Goal: Answer question/provide support

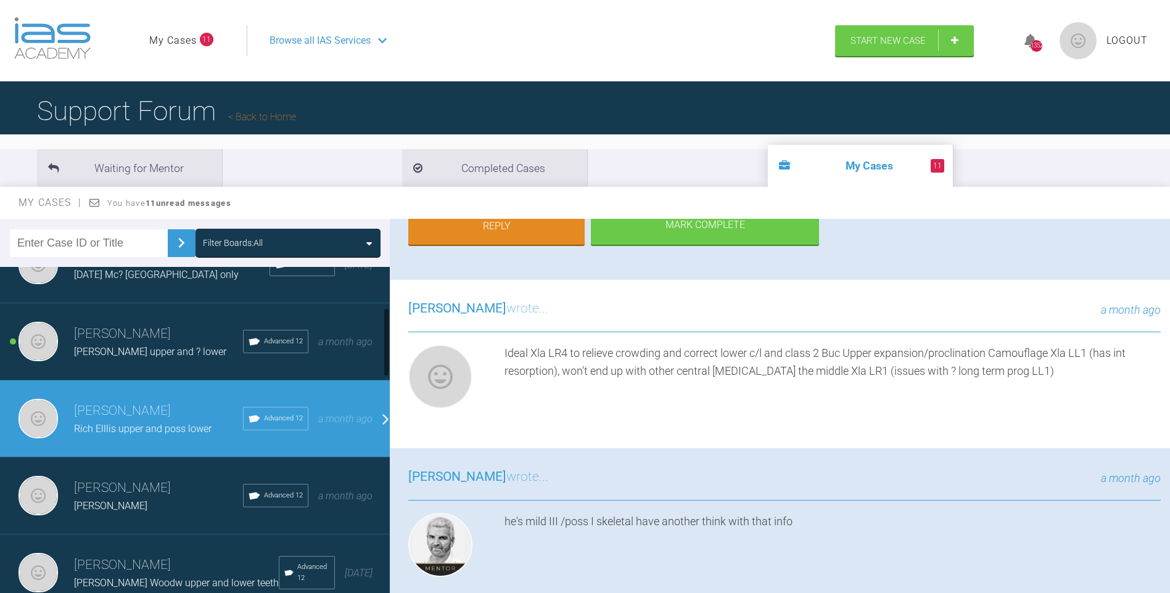
scroll to position [192, 0]
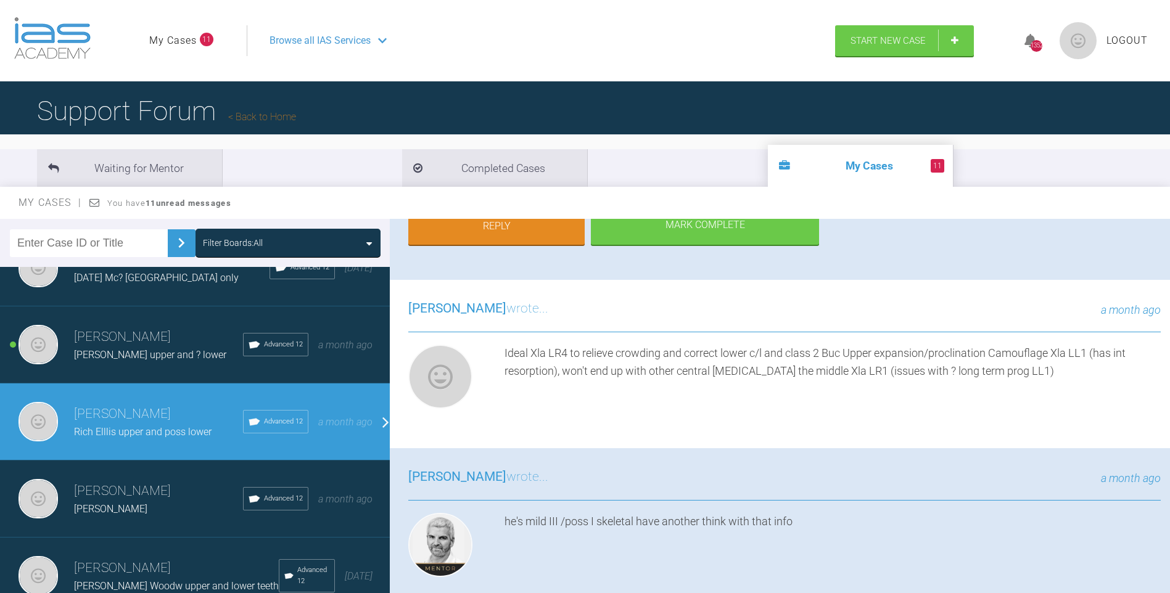
drag, startPoint x: 385, startPoint y: 306, endPoint x: 393, endPoint y: 330, distance: 25.3
click at [393, 330] on div "Filter Boards: All [PERSON_NAME] [PERSON_NAME] lower teeth IAS Fixed Braces [DA…" at bounding box center [585, 417] width 1170 height 397
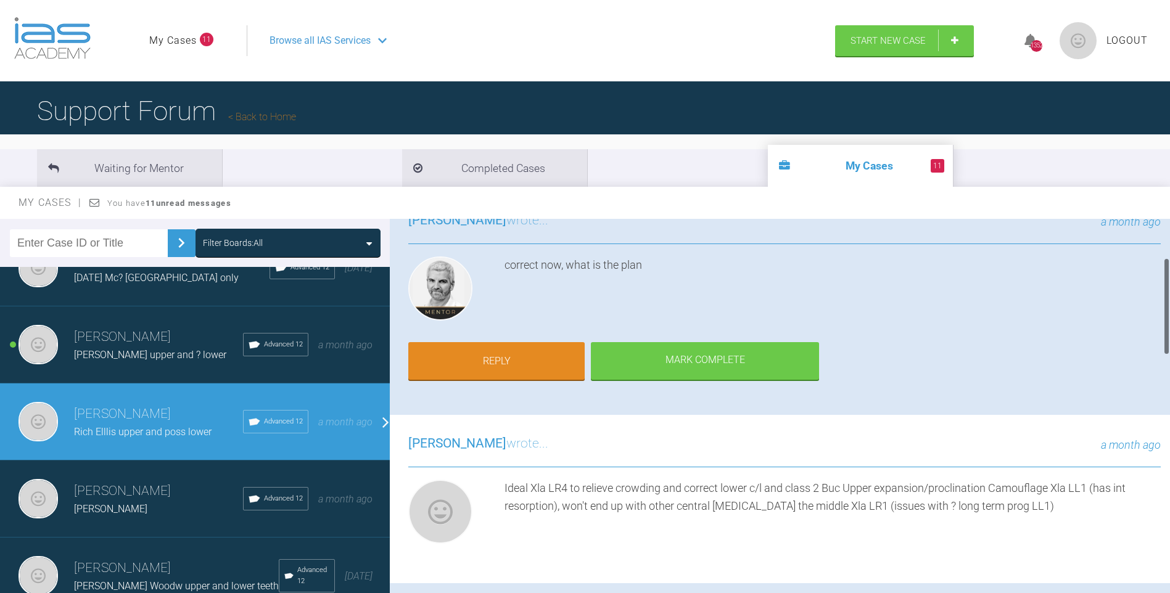
scroll to position [41, 0]
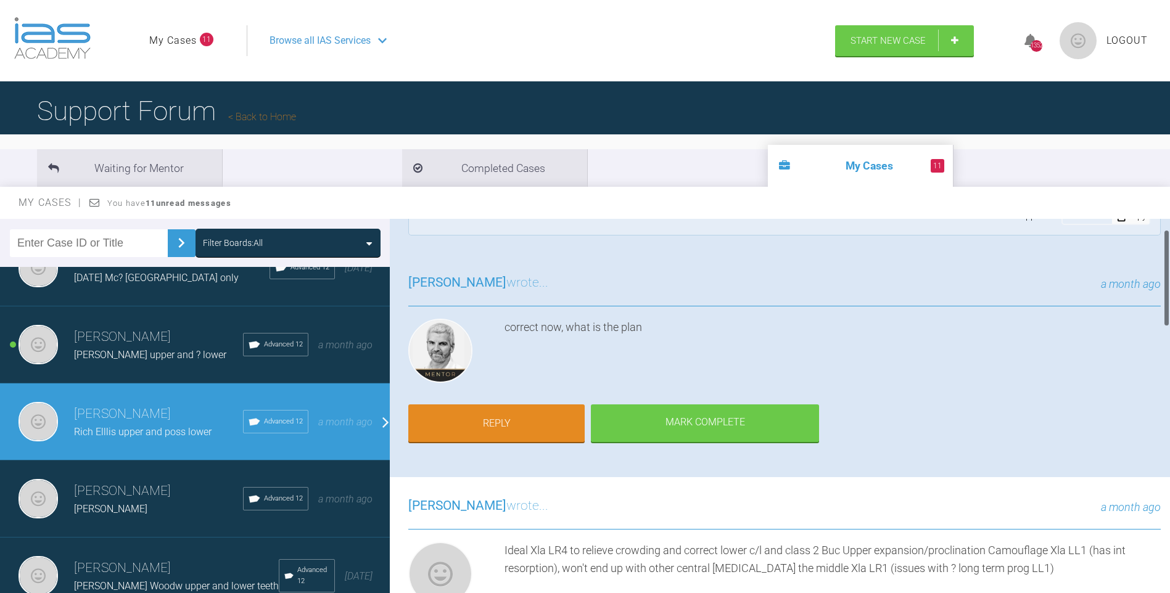
drag, startPoint x: 1166, startPoint y: 341, endPoint x: 1167, endPoint y: 290, distance: 50.6
click at [1167, 290] on div at bounding box center [1166, 277] width 4 height 97
click at [529, 414] on link "Reply" at bounding box center [496, 425] width 176 height 38
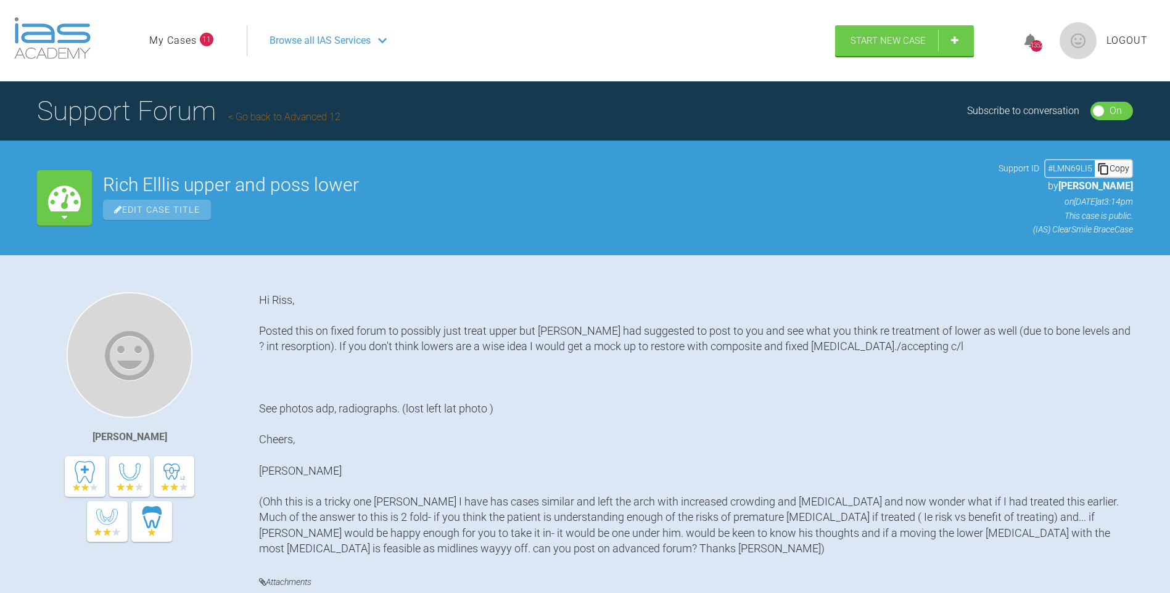
click at [172, 39] on link "My Cases" at bounding box center [172, 41] width 47 height 16
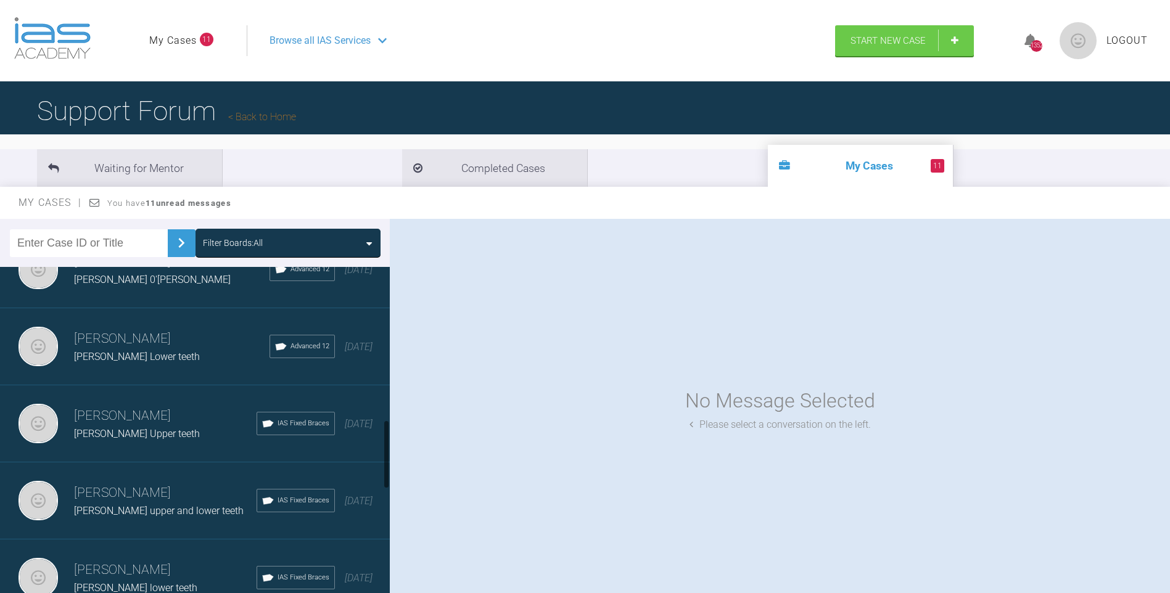
drag, startPoint x: 388, startPoint y: 295, endPoint x: 383, endPoint y: 441, distance: 146.8
click at [387, 444] on div at bounding box center [386, 454] width 4 height 69
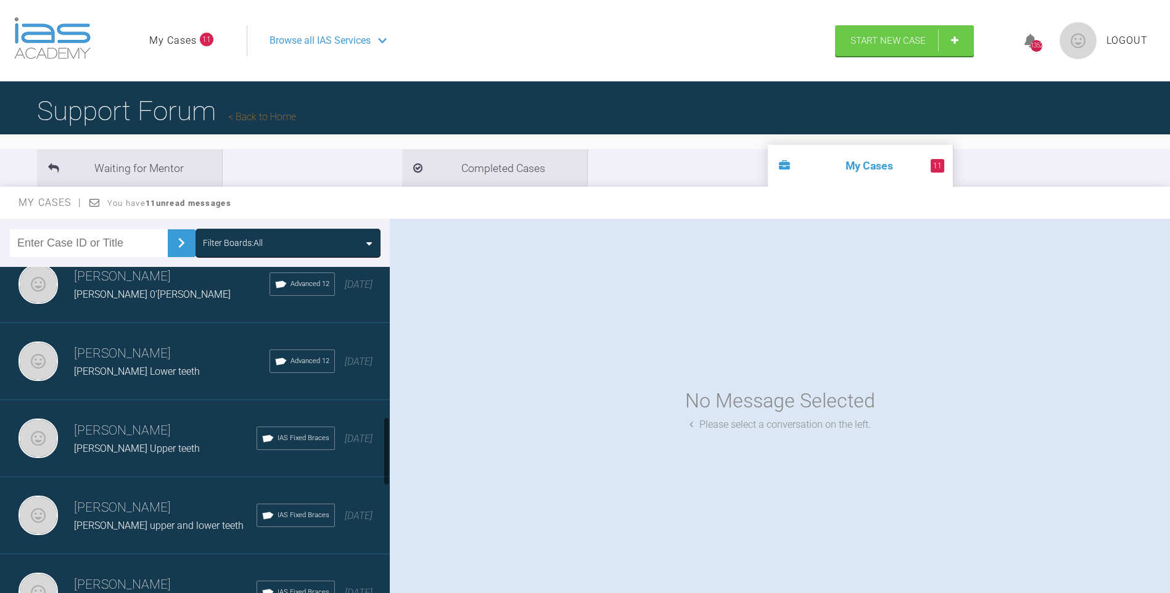
click at [178, 448] on span "[PERSON_NAME] Upper teeth" at bounding box center [137, 449] width 126 height 12
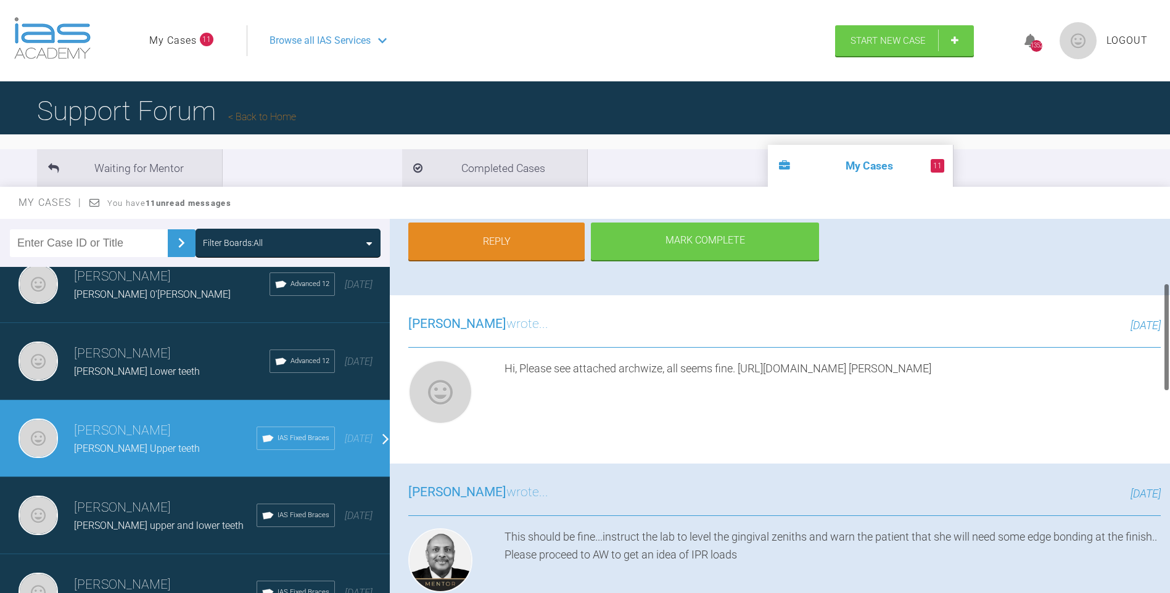
scroll to position [225, 0]
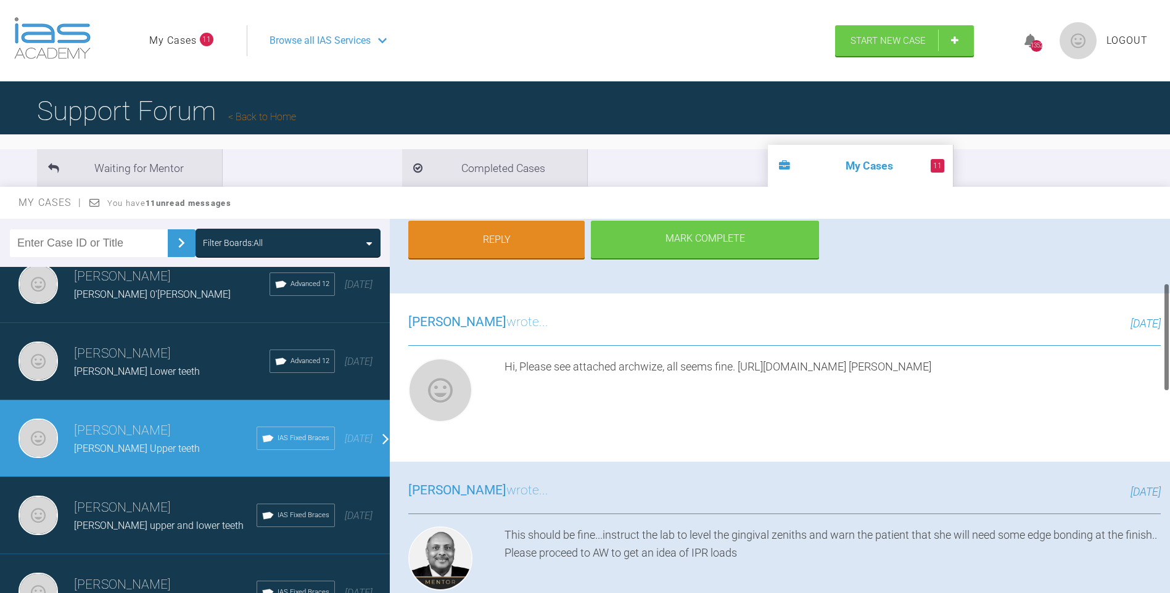
drag, startPoint x: 1166, startPoint y: 270, endPoint x: 1166, endPoint y: 334, distance: 64.1
click at [1166, 334] on div at bounding box center [1166, 337] width 4 height 109
drag, startPoint x: 985, startPoint y: 364, endPoint x: 741, endPoint y: 370, distance: 243.6
click at [741, 370] on div "Hi, Please see attached archwize, all seems fine. [URL][DOMAIN_NAME] [PERSON_NA…" at bounding box center [832, 392] width 656 height 69
drag, startPoint x: 741, startPoint y: 370, endPoint x: 806, endPoint y: 370, distance: 64.7
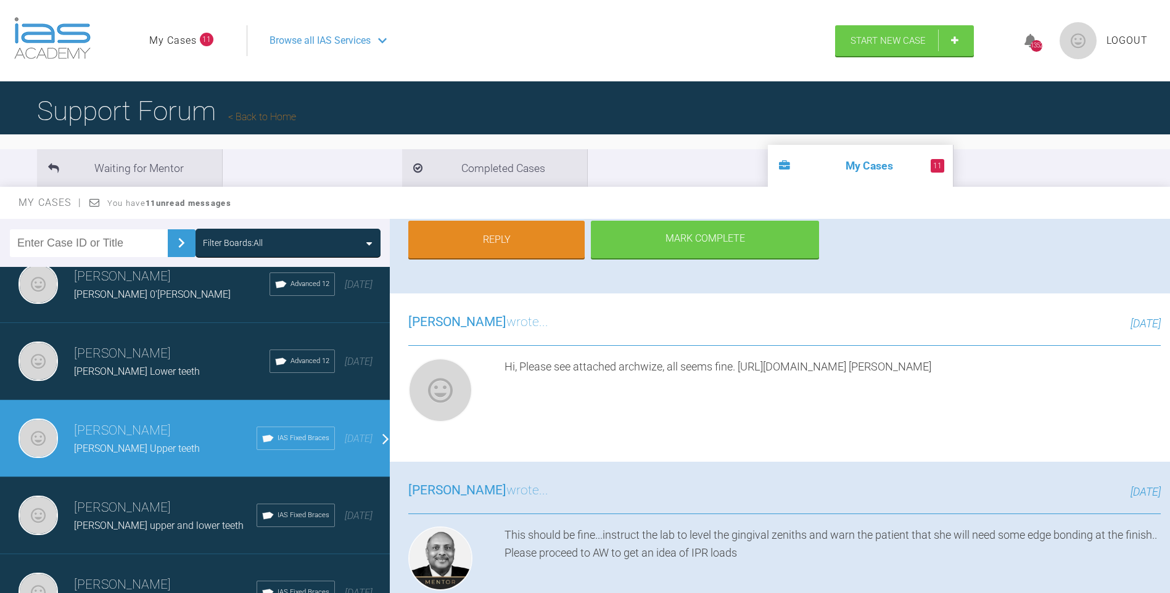
copy div "[URL][DOMAIN_NAME]"
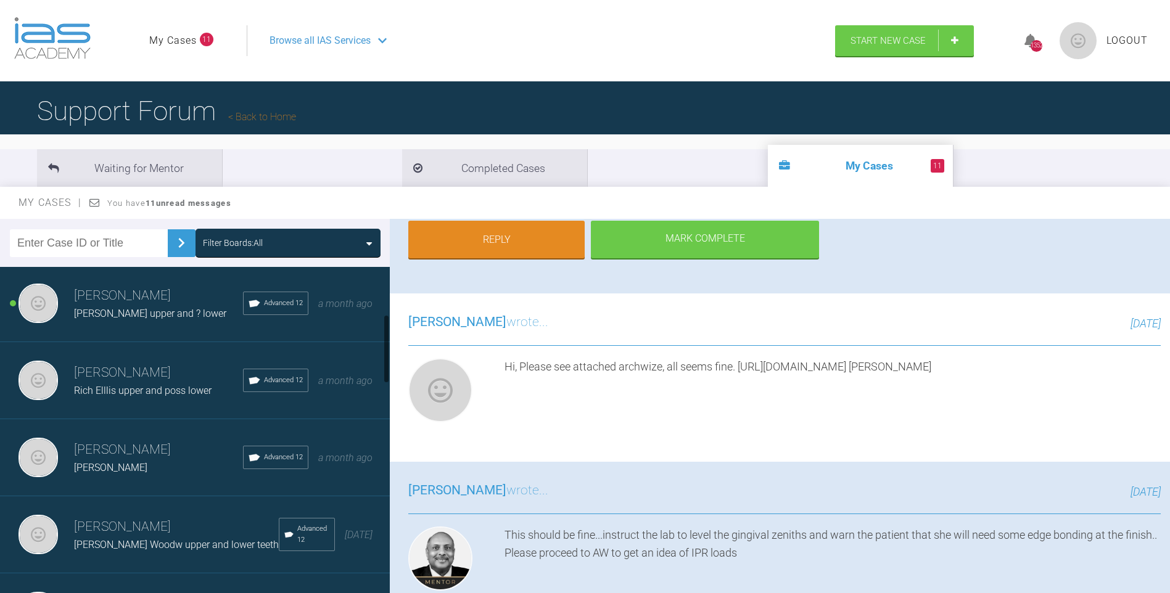
scroll to position [228, 0]
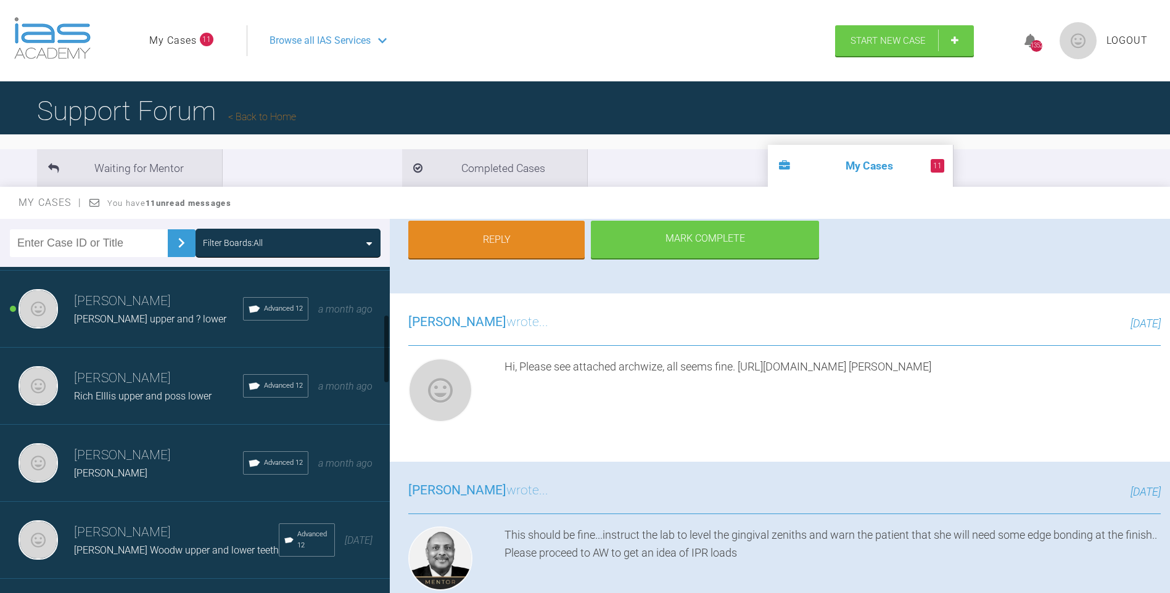
drag, startPoint x: 387, startPoint y: 456, endPoint x: 390, endPoint y: 354, distance: 102.4
click at [390, 354] on div "Filter Boards: All [PERSON_NAME] [PERSON_NAME] lower teeth IAS Fixed Braces [DA…" at bounding box center [585, 417] width 1170 height 397
click at [126, 377] on h3 "[PERSON_NAME]" at bounding box center [158, 378] width 169 height 21
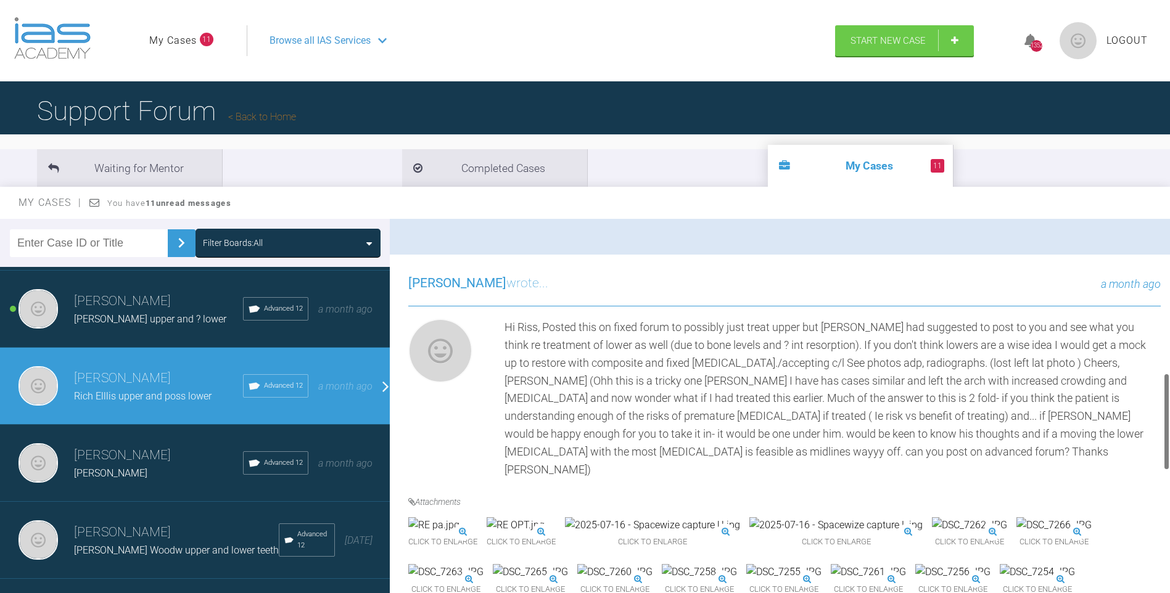
scroll to position [652, 0]
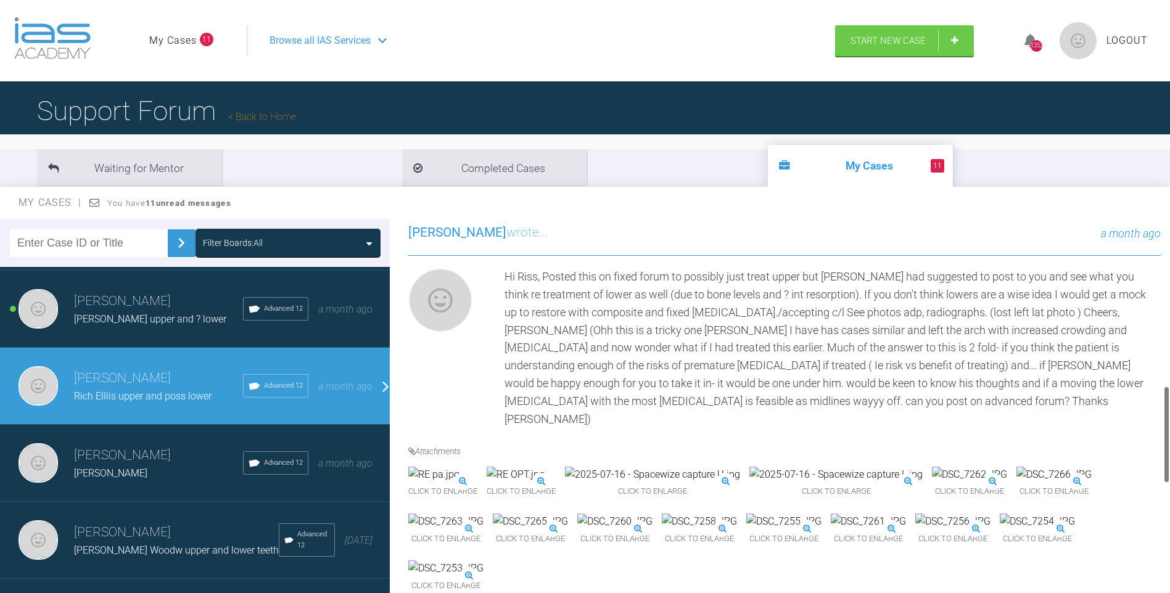
drag, startPoint x: 1166, startPoint y: 321, endPoint x: 1184, endPoint y: 427, distance: 108.1
click at [1169, 427] on html "My Cases 11 Logout Browse all IAS Services Start New Case 1352 Logout Support F…" at bounding box center [585, 360] width 1170 height 721
click at [908, 483] on img at bounding box center [835, 475] width 173 height 16
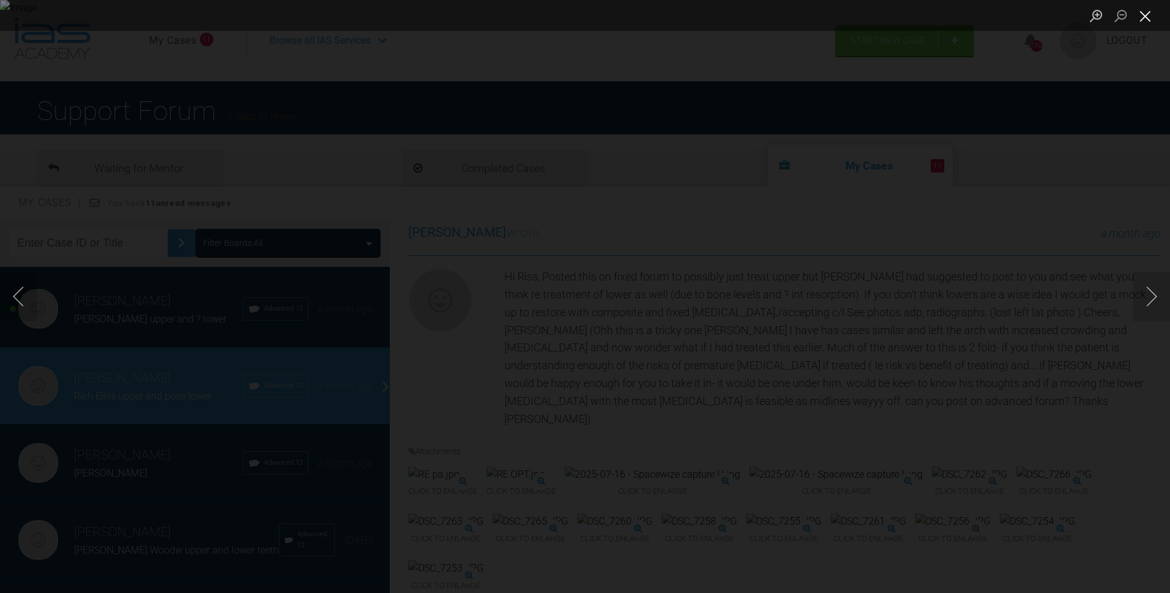
click at [1153, 17] on button "Close lightbox" at bounding box center [1145, 16] width 25 height 22
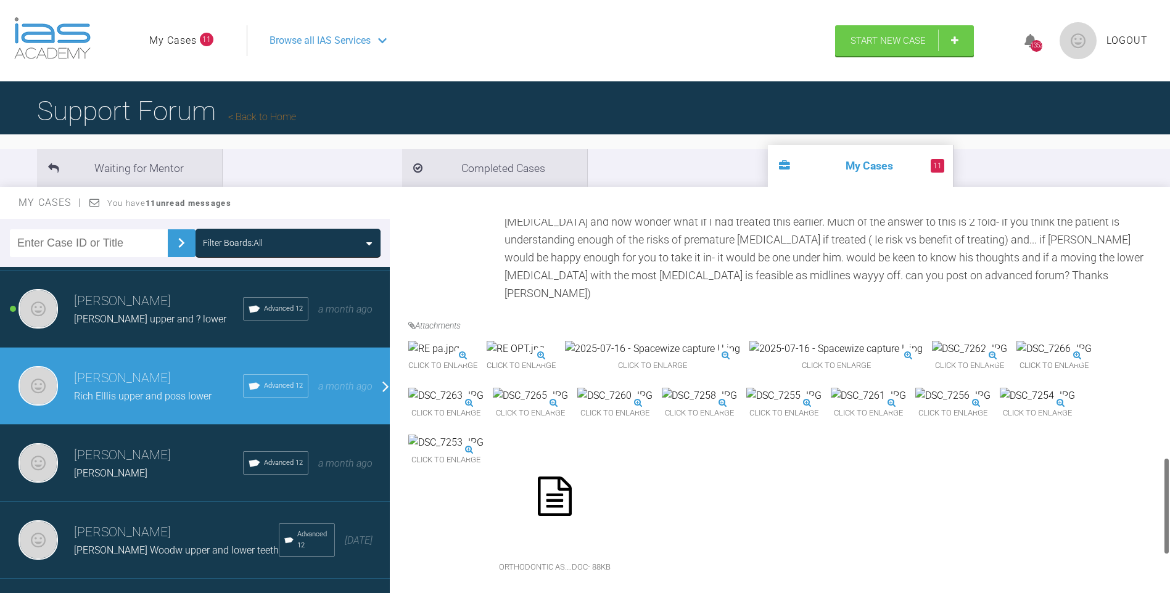
scroll to position [1074, 0]
drag, startPoint x: 1165, startPoint y: 419, endPoint x: 964, endPoint y: 445, distance: 203.2
click at [1158, 523] on div "[PERSON_NAME] Rich Elllis upper and poss lower a few seconds ago Tier 1: Yes or…" at bounding box center [780, 409] width 780 height 380
click at [483, 435] on img at bounding box center [445, 443] width 75 height 16
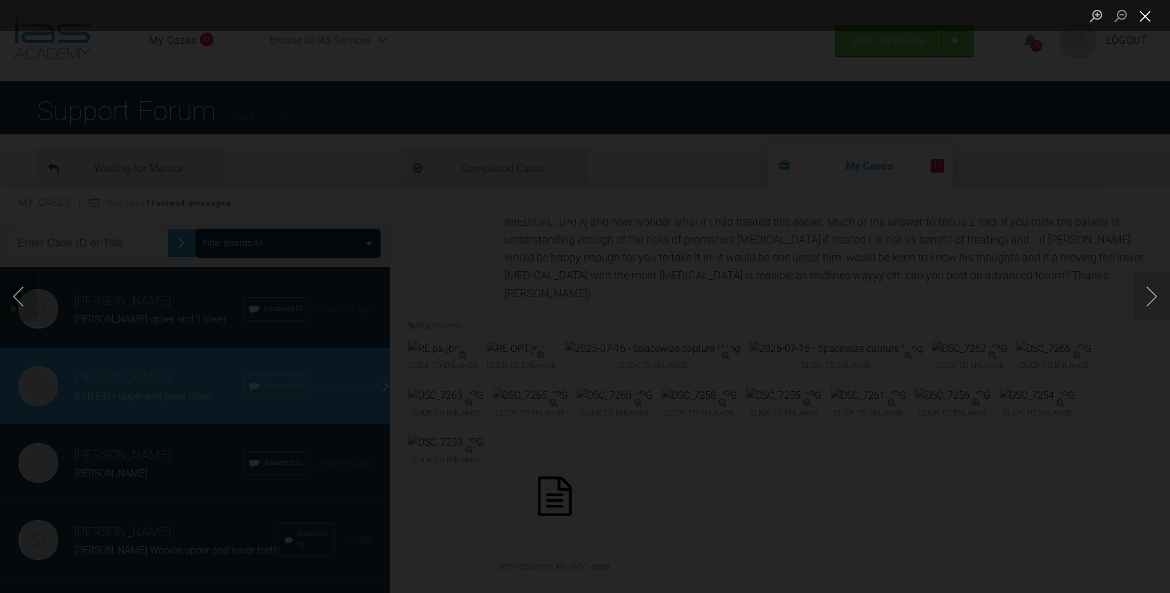
click at [1146, 14] on button "Close lightbox" at bounding box center [1145, 16] width 25 height 22
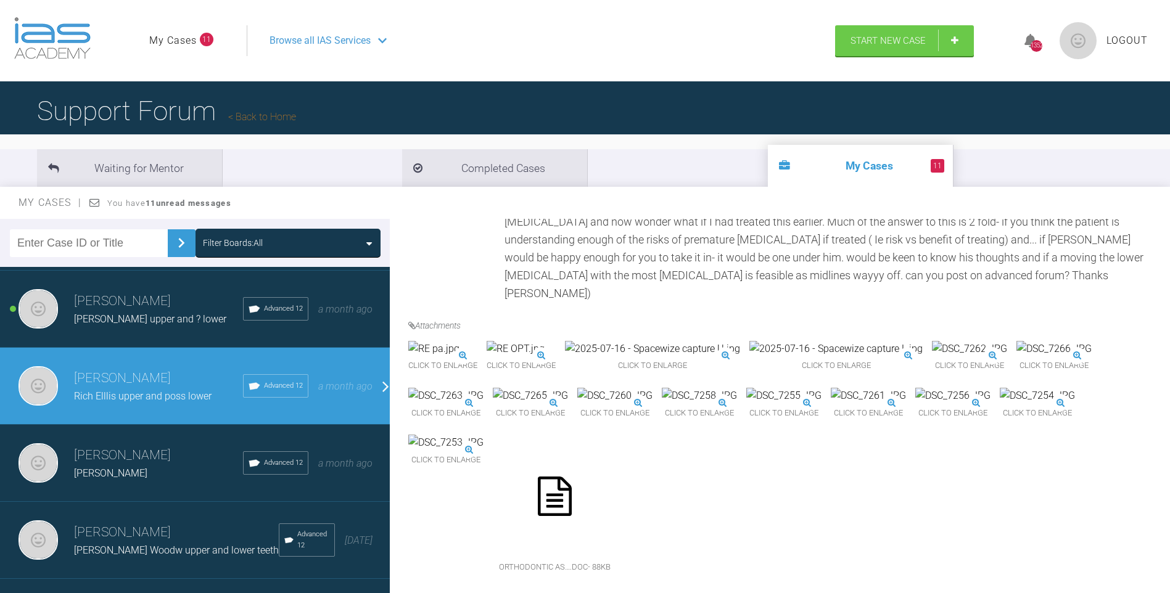
click at [830, 396] on img at bounding box center [867, 396] width 75 height 16
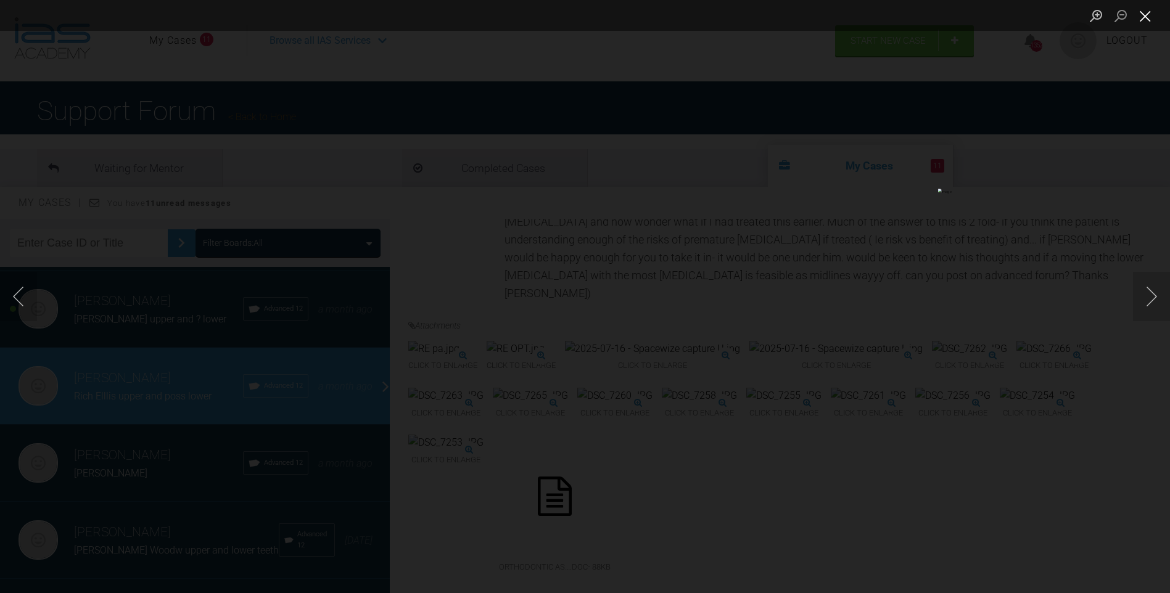
click at [1145, 17] on button "Close lightbox" at bounding box center [1145, 16] width 25 height 22
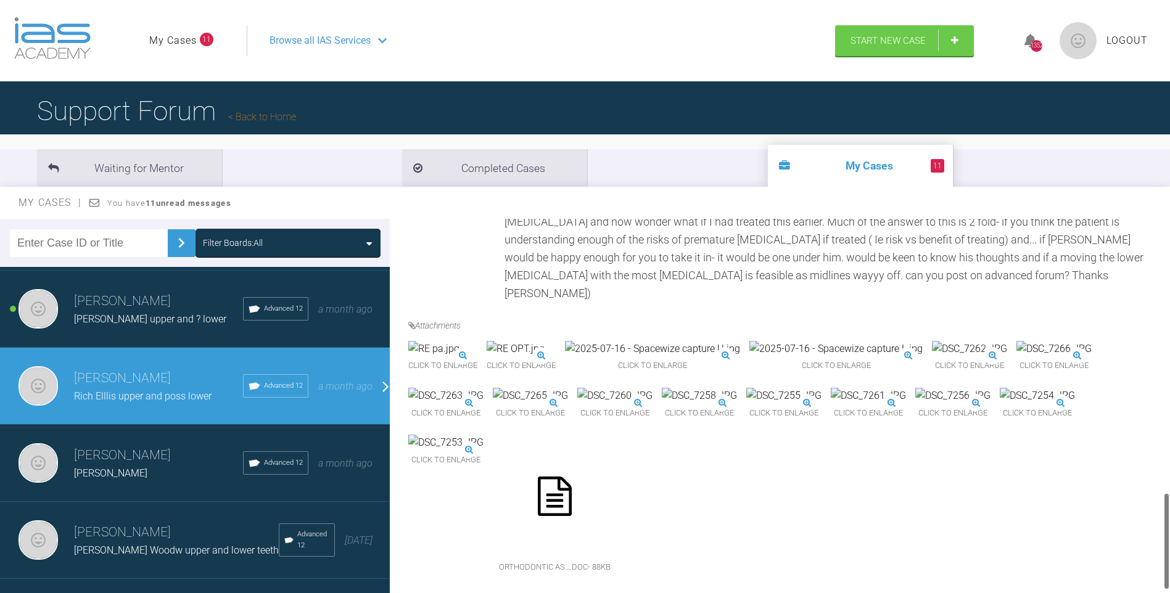
click at [737, 388] on img at bounding box center [699, 396] width 75 height 16
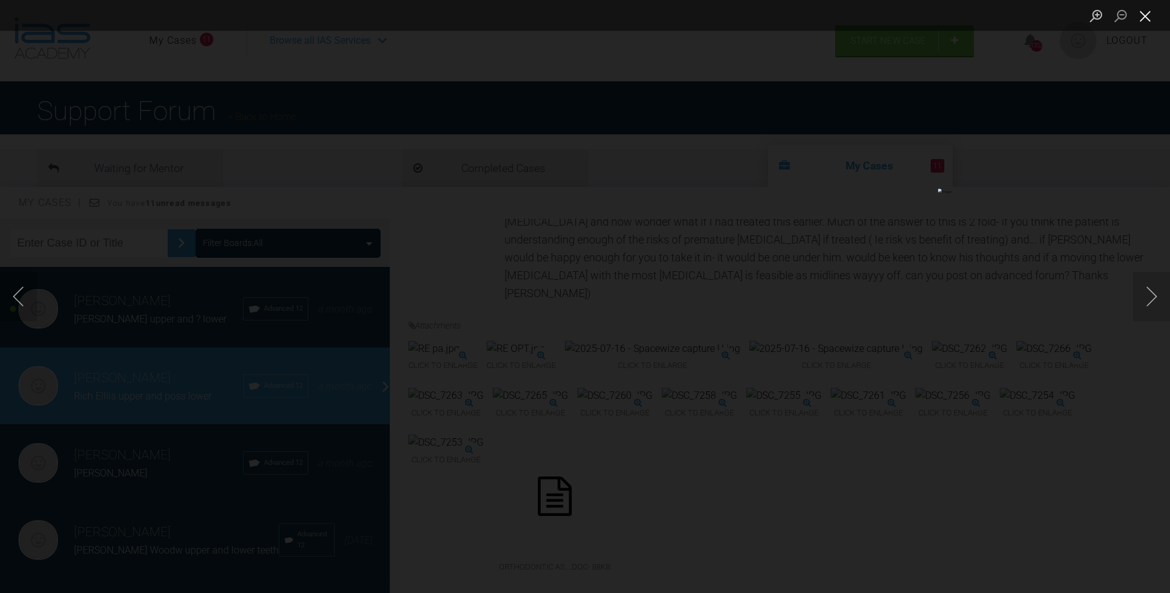
click at [1144, 12] on button "Close lightbox" at bounding box center [1145, 16] width 25 height 22
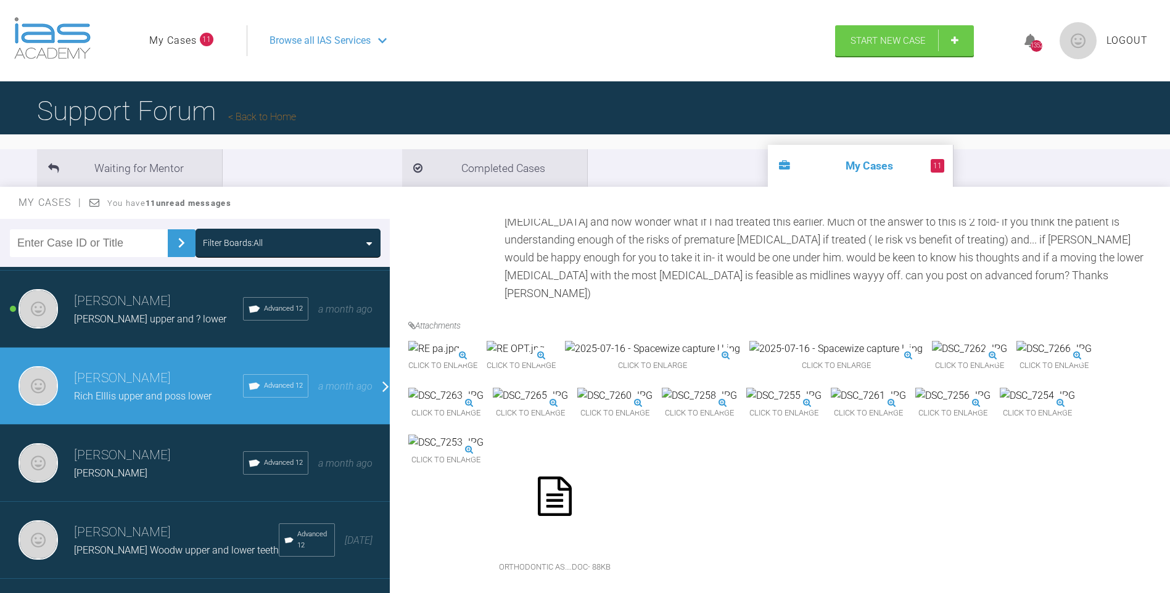
click at [737, 388] on img at bounding box center [699, 396] width 75 height 16
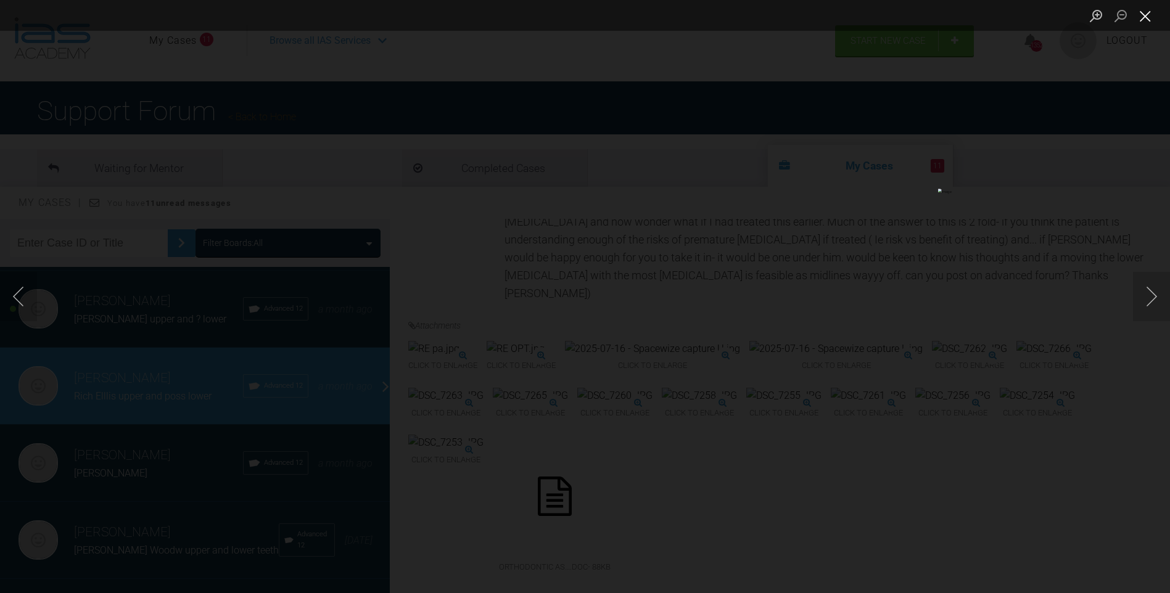
click at [1144, 14] on button "Close lightbox" at bounding box center [1145, 16] width 25 height 22
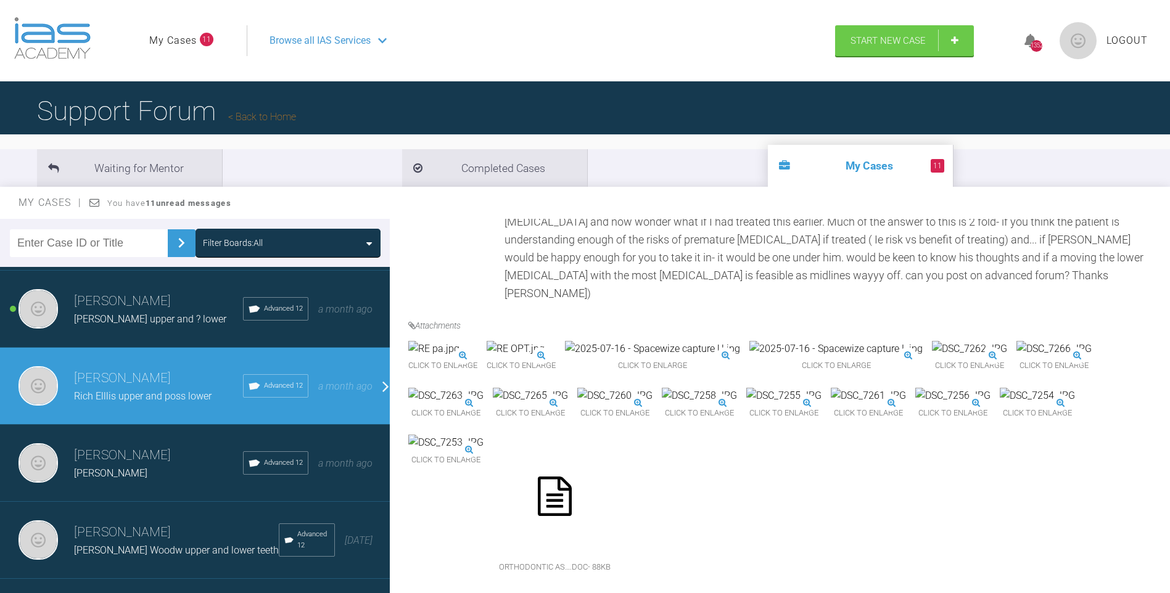
click at [830, 400] on img at bounding box center [867, 396] width 75 height 16
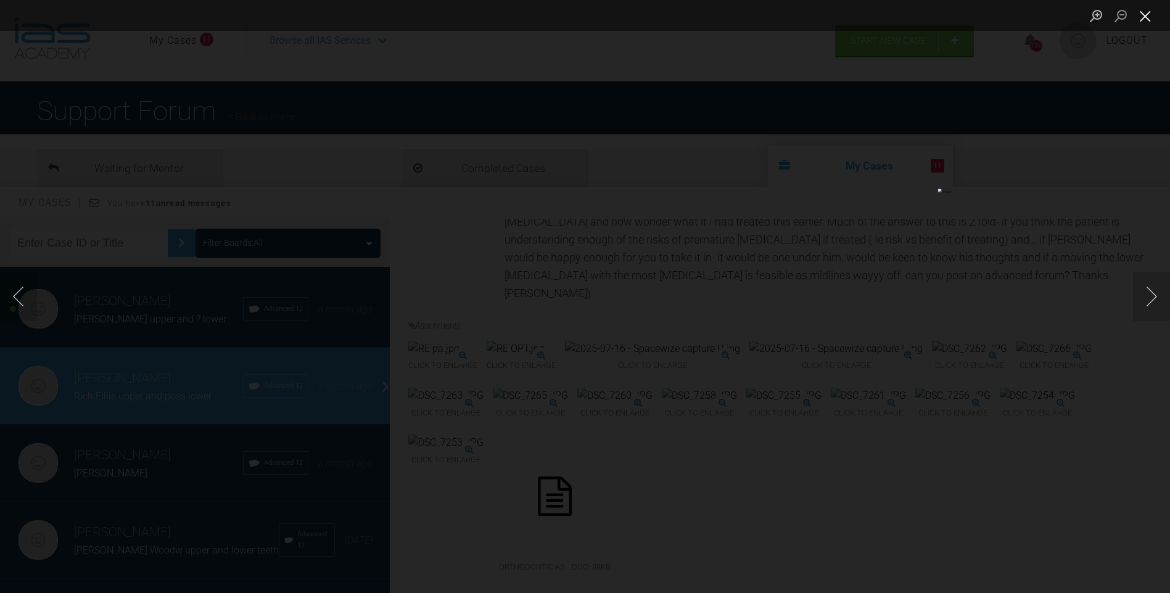
click at [1144, 16] on button "Close lightbox" at bounding box center [1145, 16] width 25 height 22
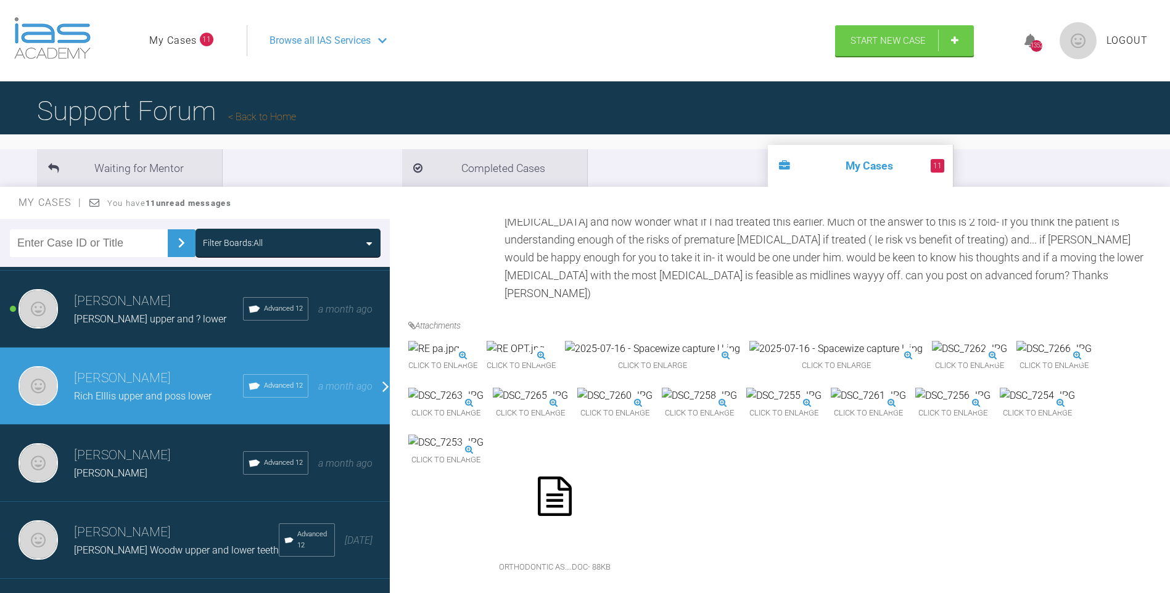
click at [737, 388] on img at bounding box center [699, 396] width 75 height 16
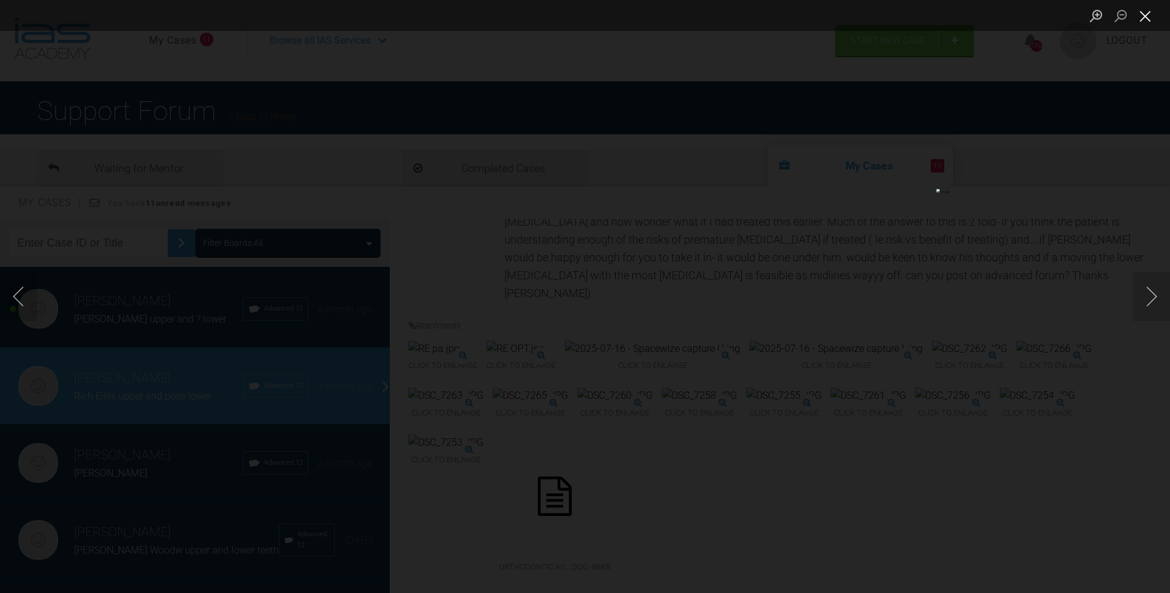
click at [1140, 20] on button "Close lightbox" at bounding box center [1145, 16] width 25 height 22
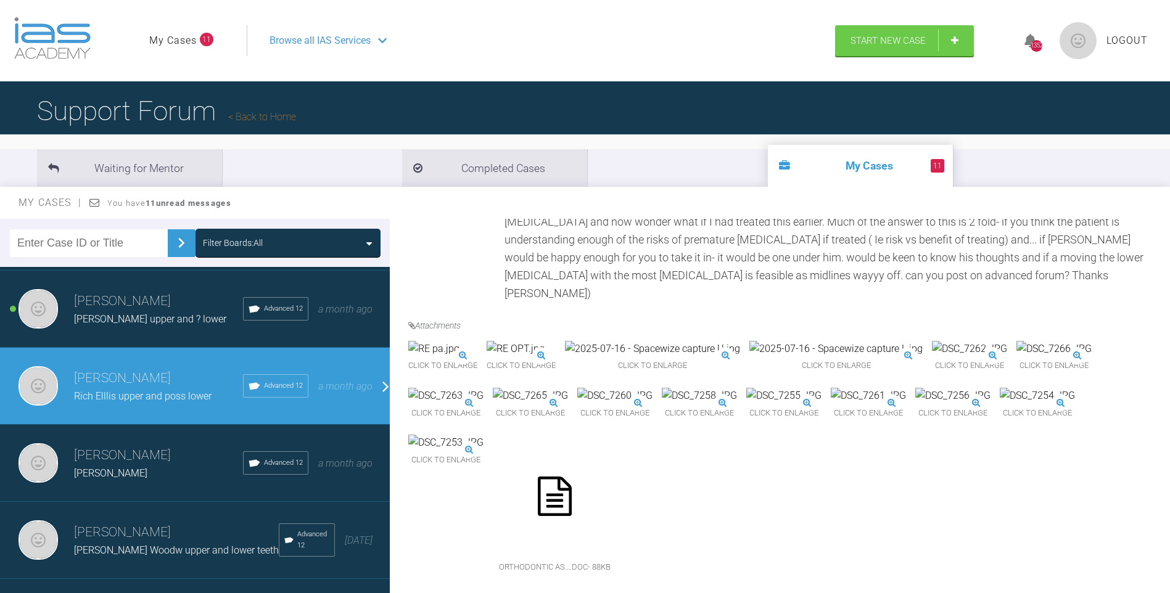
click at [746, 395] on img at bounding box center [783, 396] width 75 height 16
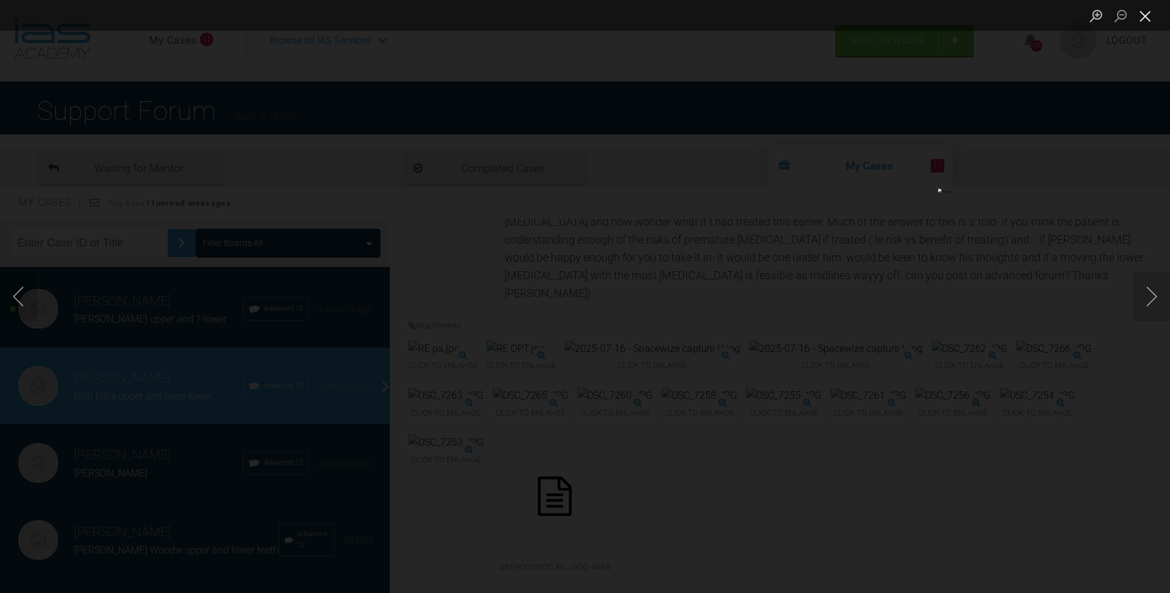
click at [1144, 13] on button "Close lightbox" at bounding box center [1145, 16] width 25 height 22
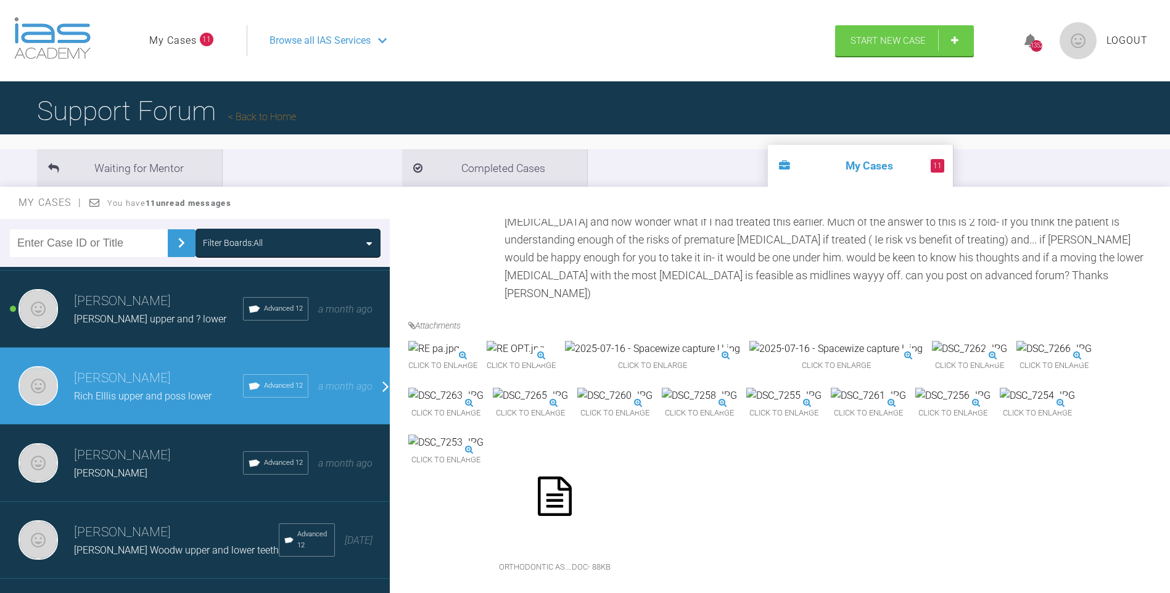
click at [717, 519] on div "Click to enlarge Click to enlarge Click to enlarge Click to enlarge Click to en…" at bounding box center [784, 465] width 752 height 249
click at [830, 404] on img at bounding box center [867, 396] width 75 height 16
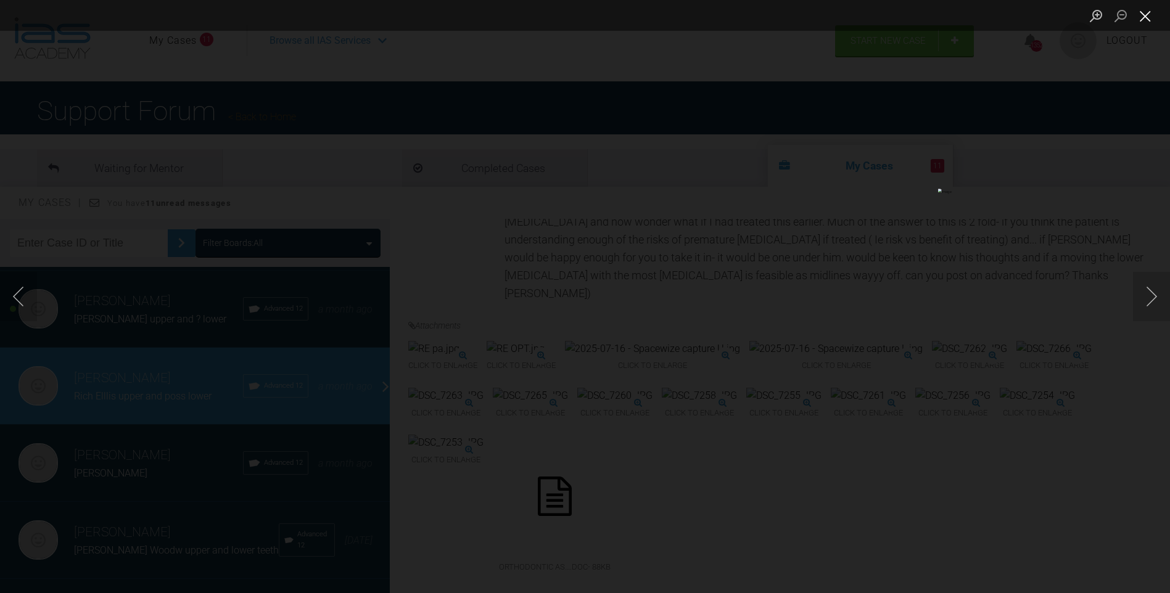
click at [1146, 15] on button "Close lightbox" at bounding box center [1145, 16] width 25 height 22
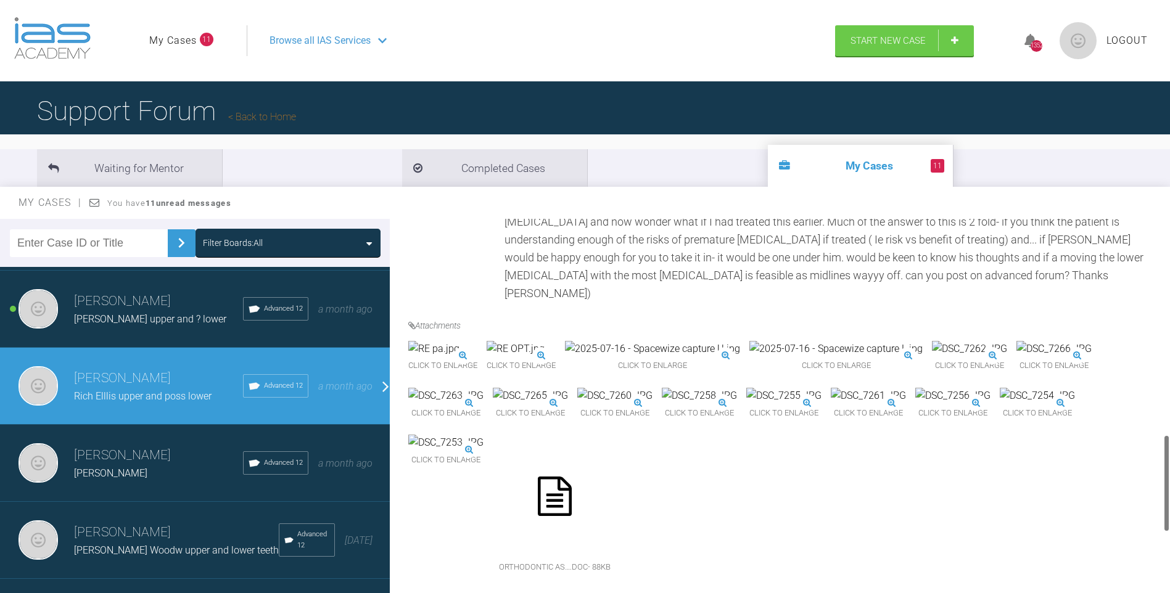
scroll to position [840, 0]
drag, startPoint x: 1167, startPoint y: 518, endPoint x: 1176, endPoint y: 459, distance: 59.8
click at [1169, 459] on html "My Cases 11 Logout Browse all IAS Services Start New Case 1352 Logout Support F…" at bounding box center [585, 360] width 1170 height 721
click at [544, 341] on img at bounding box center [515, 349] width 58 height 16
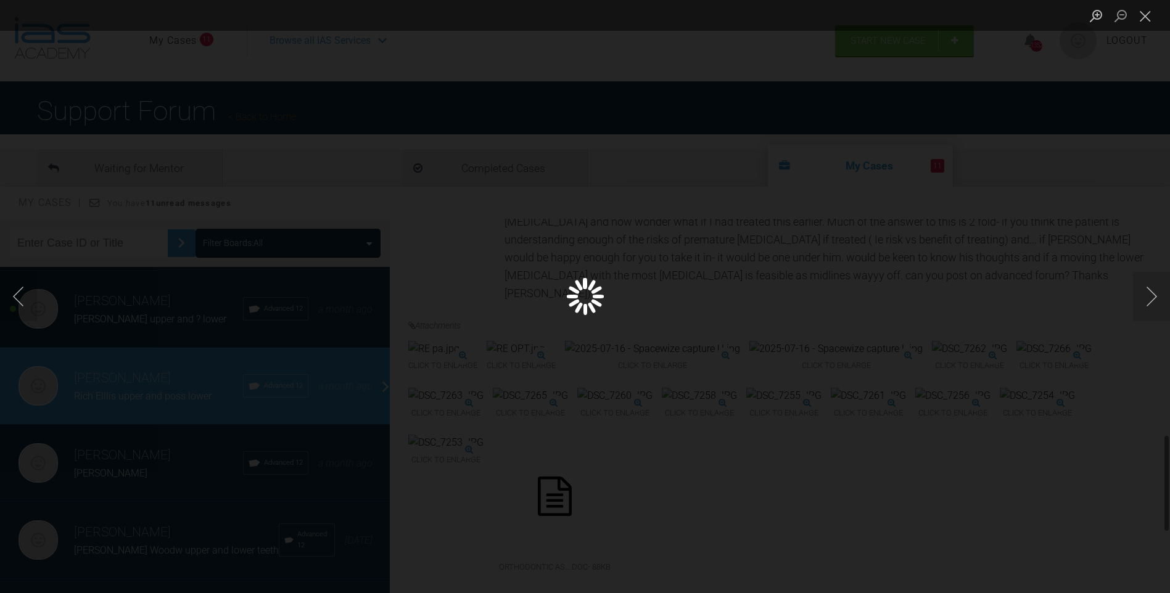
click at [613, 287] on div "Lightbox" at bounding box center [585, 296] width 1170 height 593
click at [1149, 14] on button "Close lightbox" at bounding box center [1145, 16] width 25 height 22
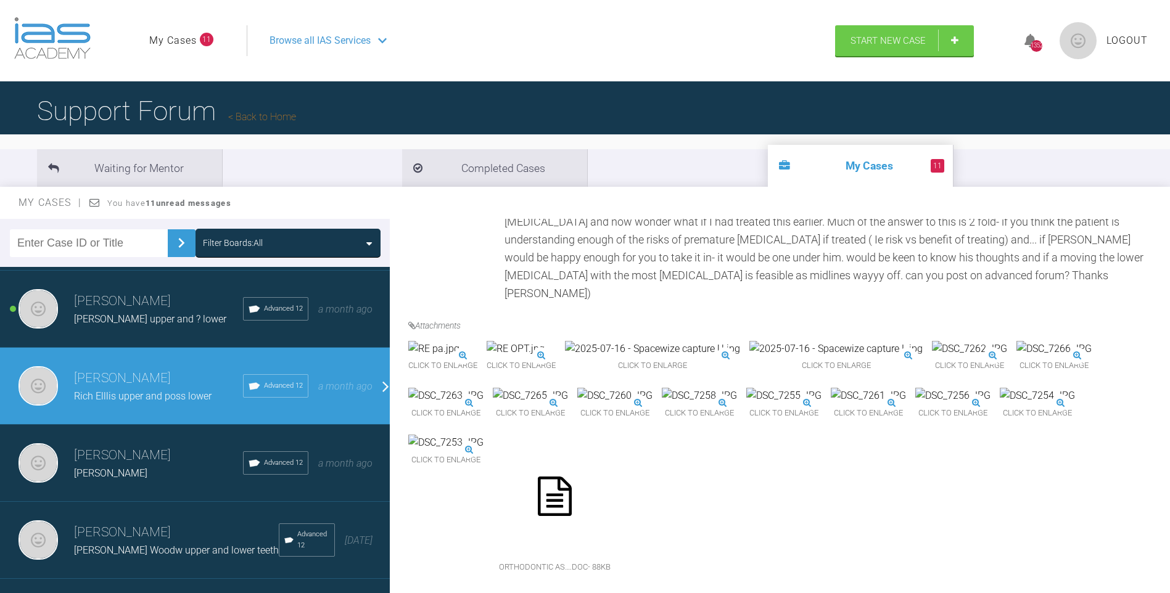
click at [459, 341] on img at bounding box center [433, 349] width 51 height 16
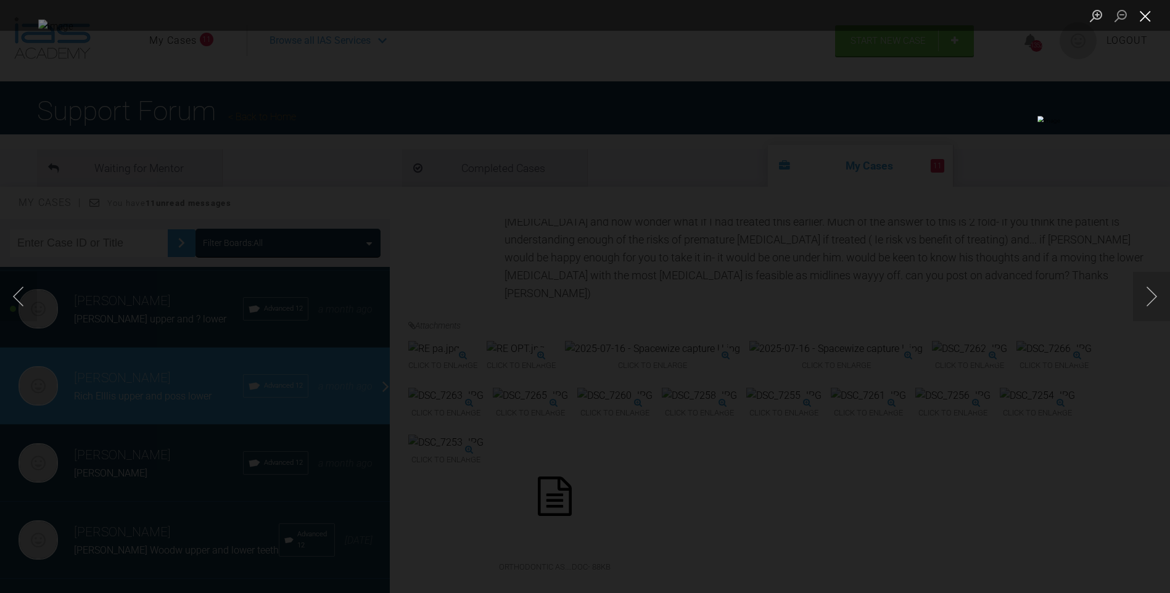
click at [1147, 16] on button "Close lightbox" at bounding box center [1145, 16] width 25 height 22
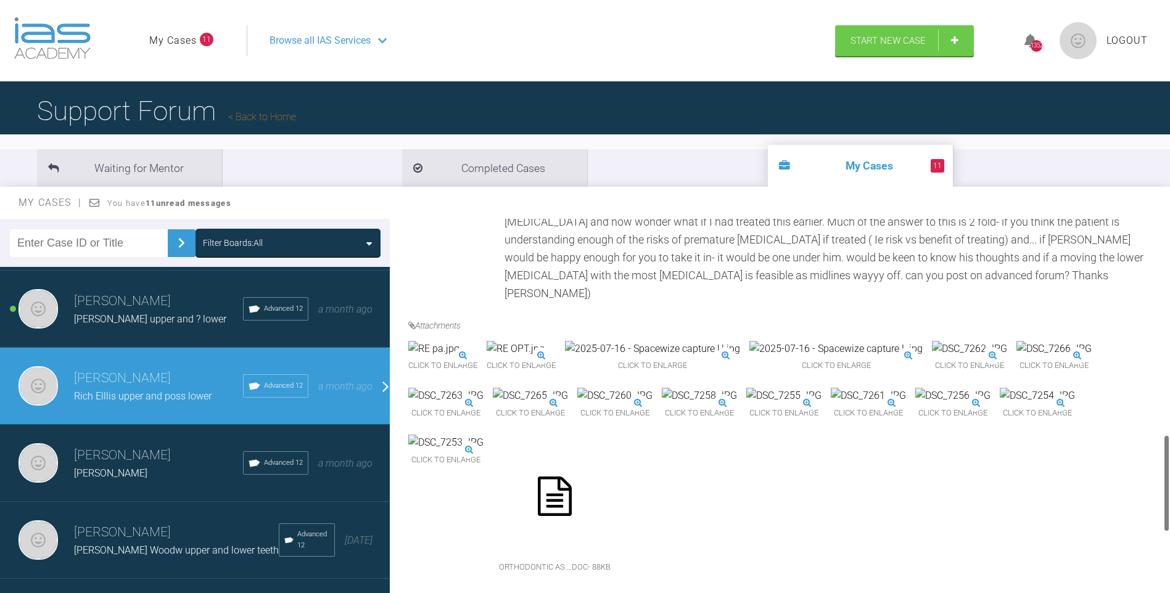
click at [737, 404] on img at bounding box center [699, 396] width 75 height 16
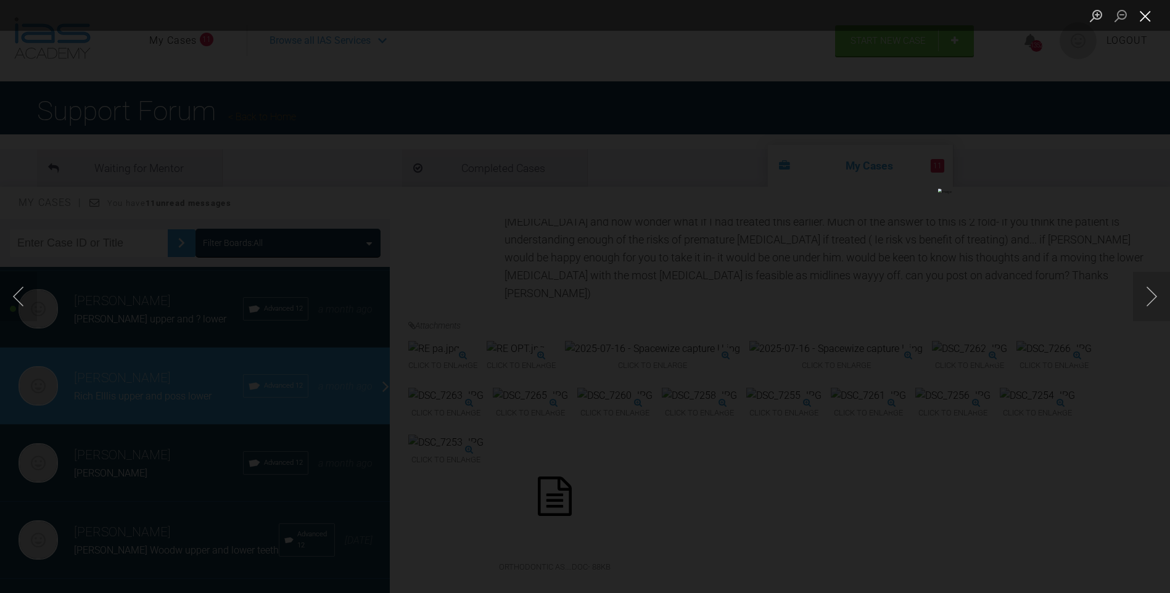
click at [1142, 13] on button "Close lightbox" at bounding box center [1145, 16] width 25 height 22
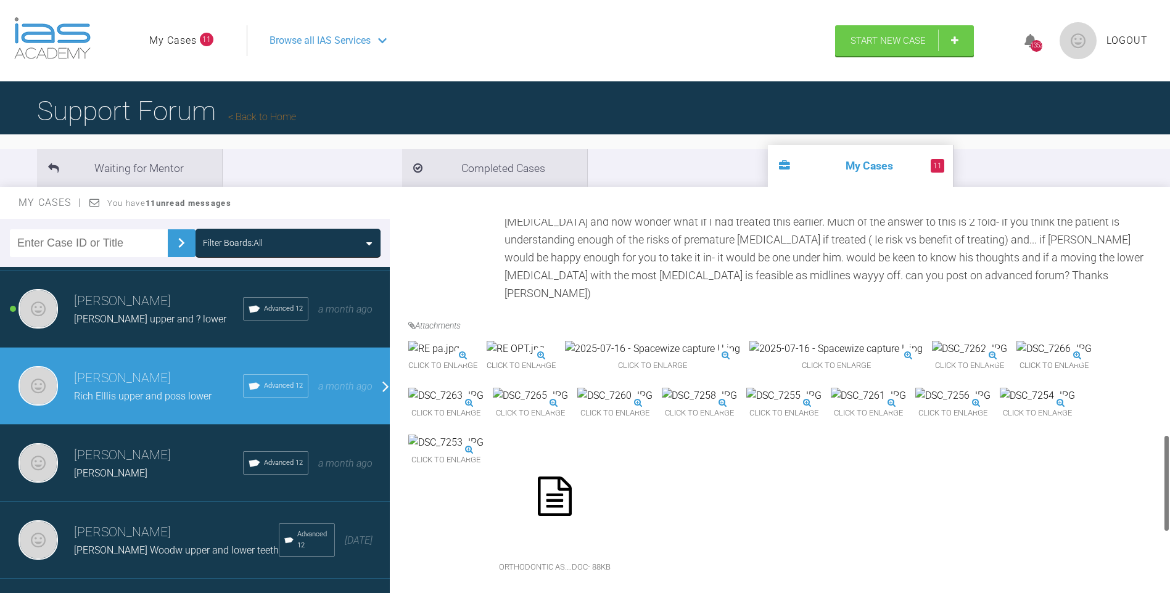
click at [459, 341] on img at bounding box center [433, 349] width 51 height 16
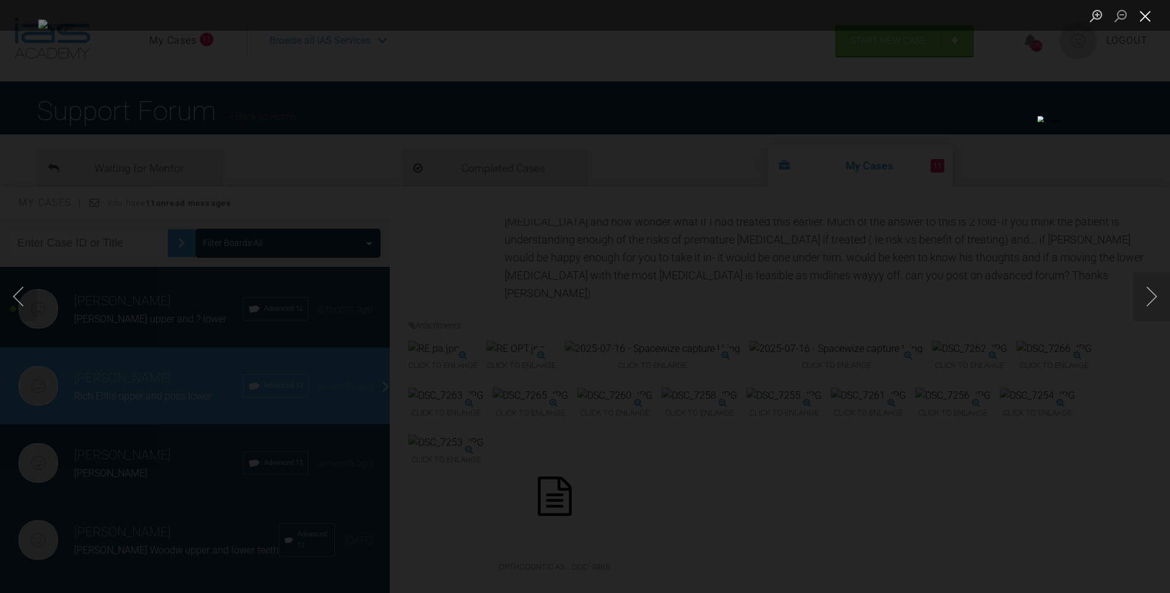
click at [1141, 12] on button "Close lightbox" at bounding box center [1145, 16] width 25 height 22
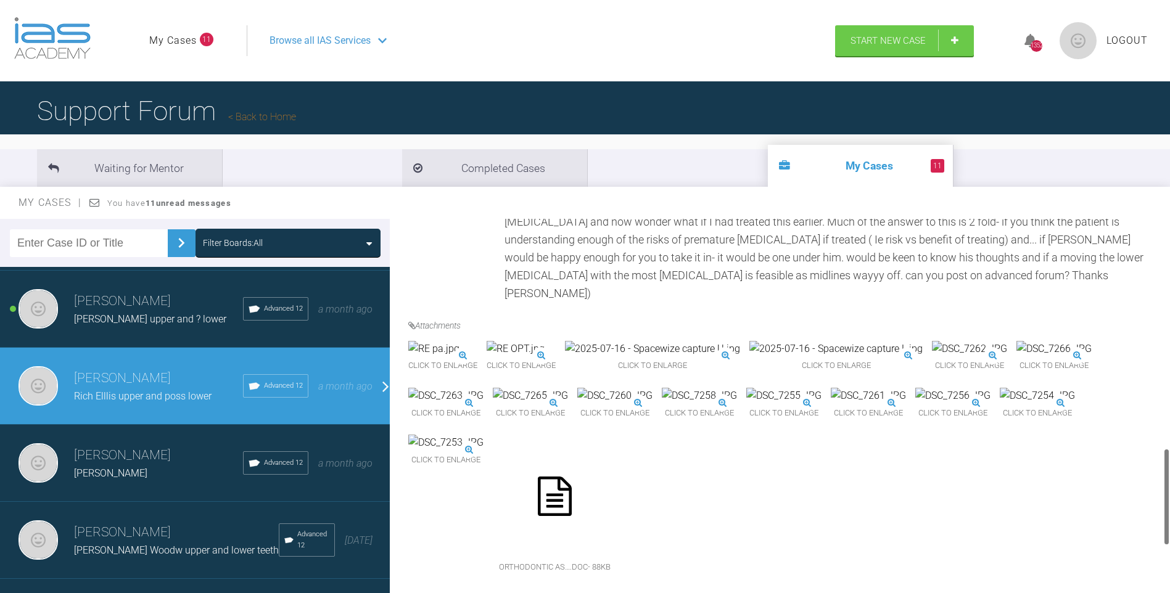
drag, startPoint x: 1168, startPoint y: 465, endPoint x: 1168, endPoint y: 478, distance: 12.3
click at [1168, 478] on div at bounding box center [1166, 496] width 4 height 97
click at [737, 404] on img at bounding box center [699, 396] width 75 height 16
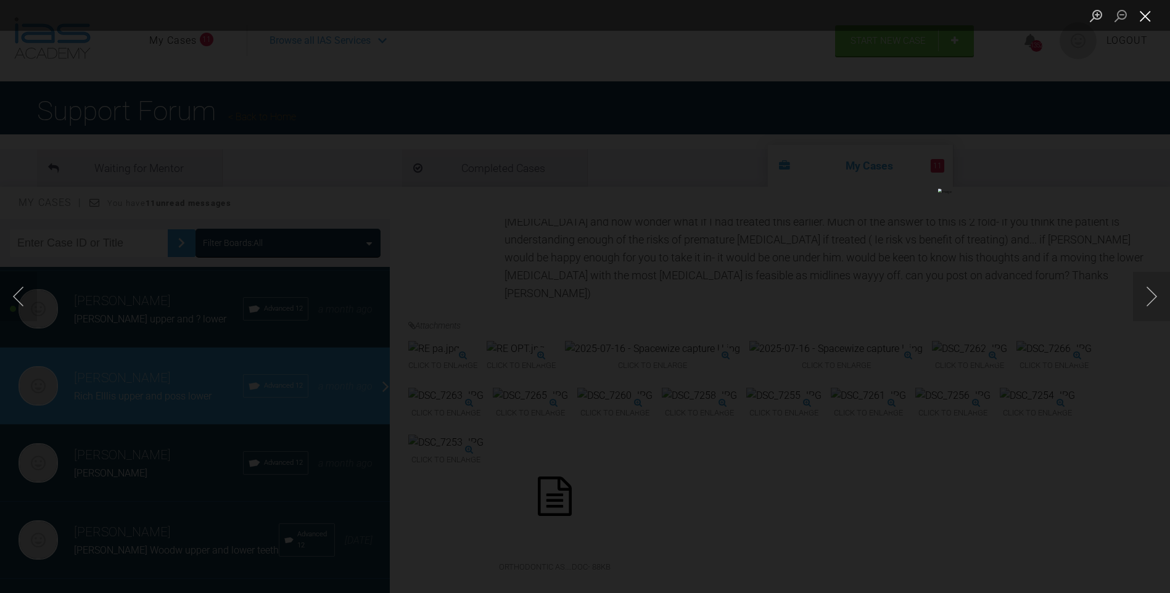
click at [1142, 14] on button "Close lightbox" at bounding box center [1145, 16] width 25 height 22
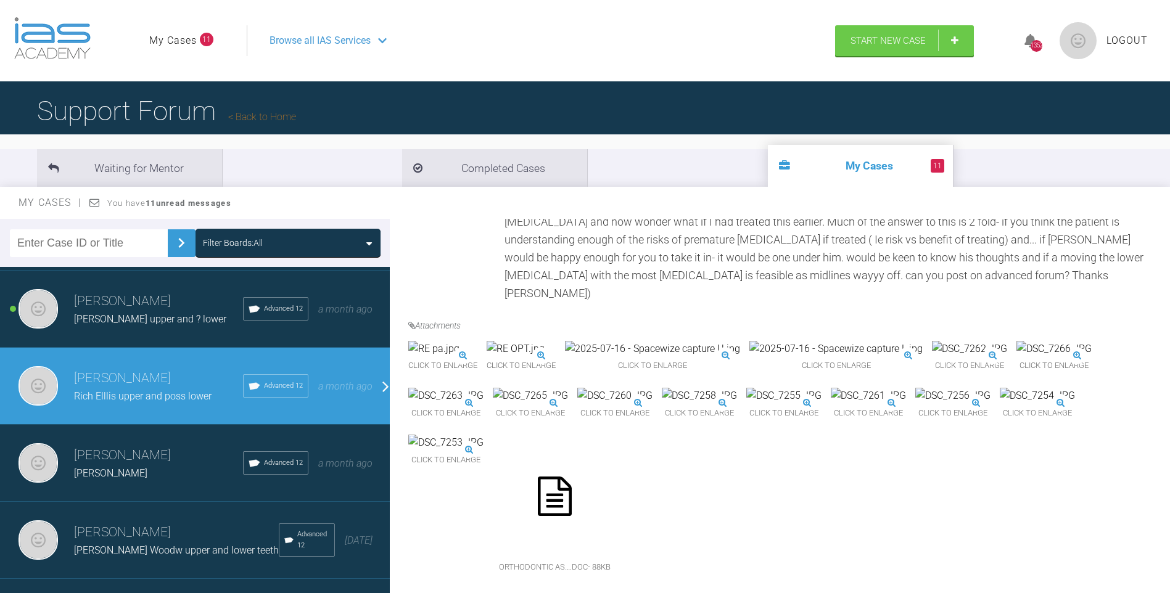
click at [830, 404] on img at bounding box center [867, 396] width 75 height 16
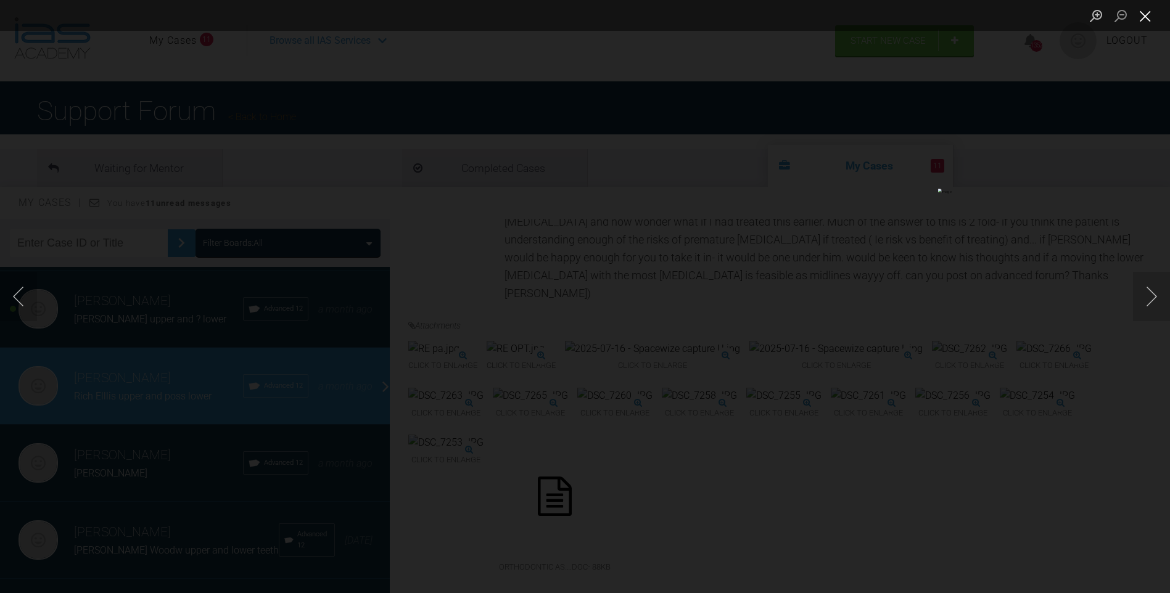
click at [1142, 15] on button "Close lightbox" at bounding box center [1145, 16] width 25 height 22
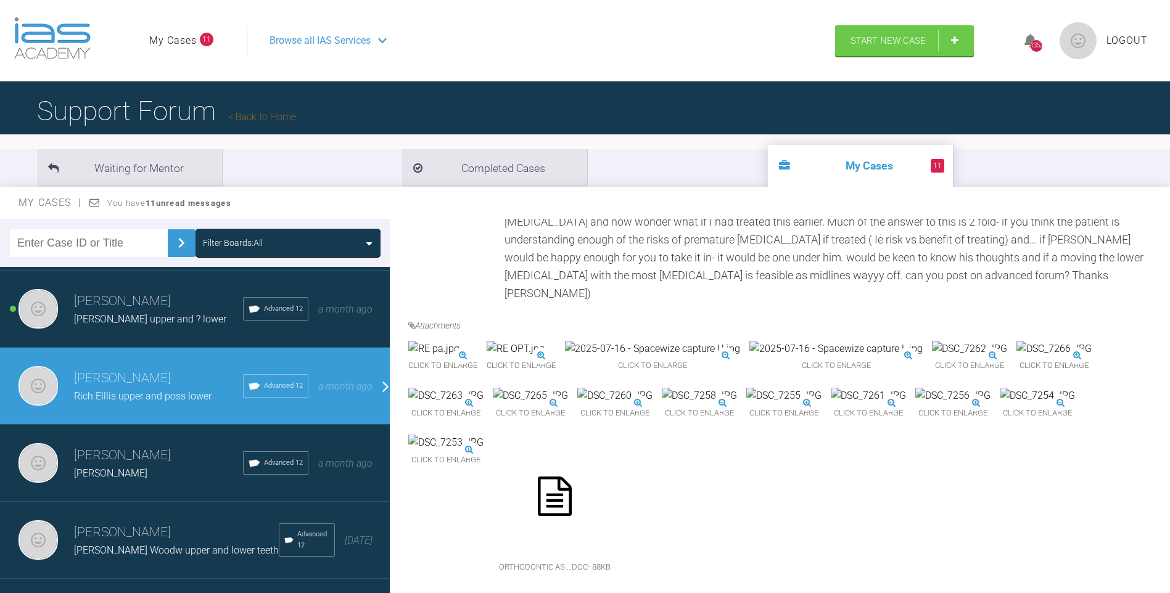
click at [999, 404] on img at bounding box center [1036, 396] width 75 height 16
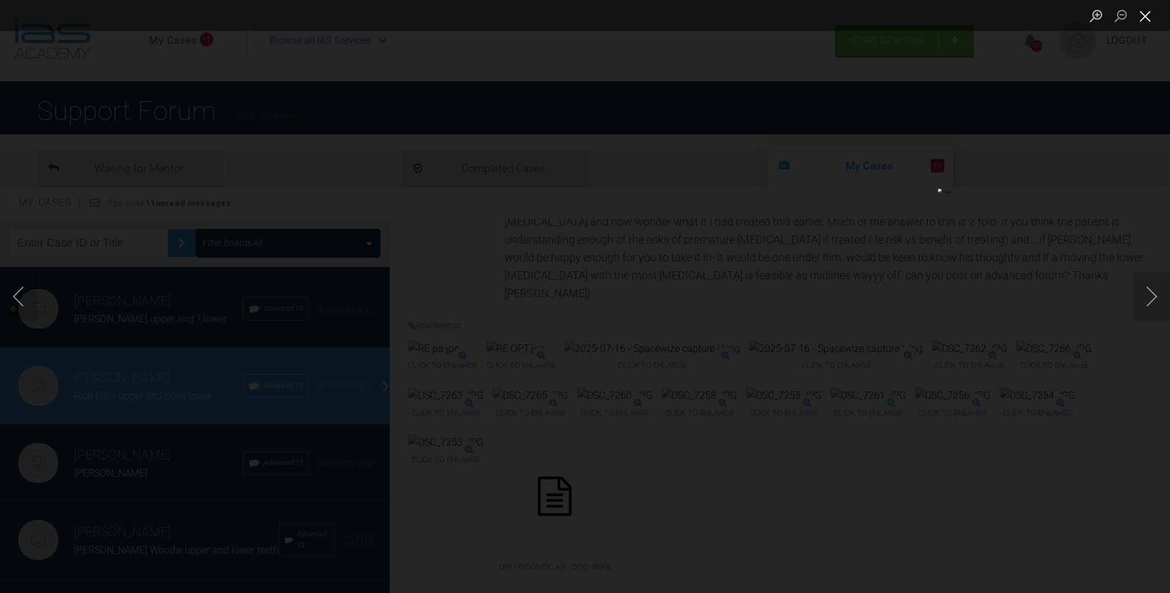
click at [1146, 14] on button "Close lightbox" at bounding box center [1145, 16] width 25 height 22
